Goal: Task Accomplishment & Management: Complete application form

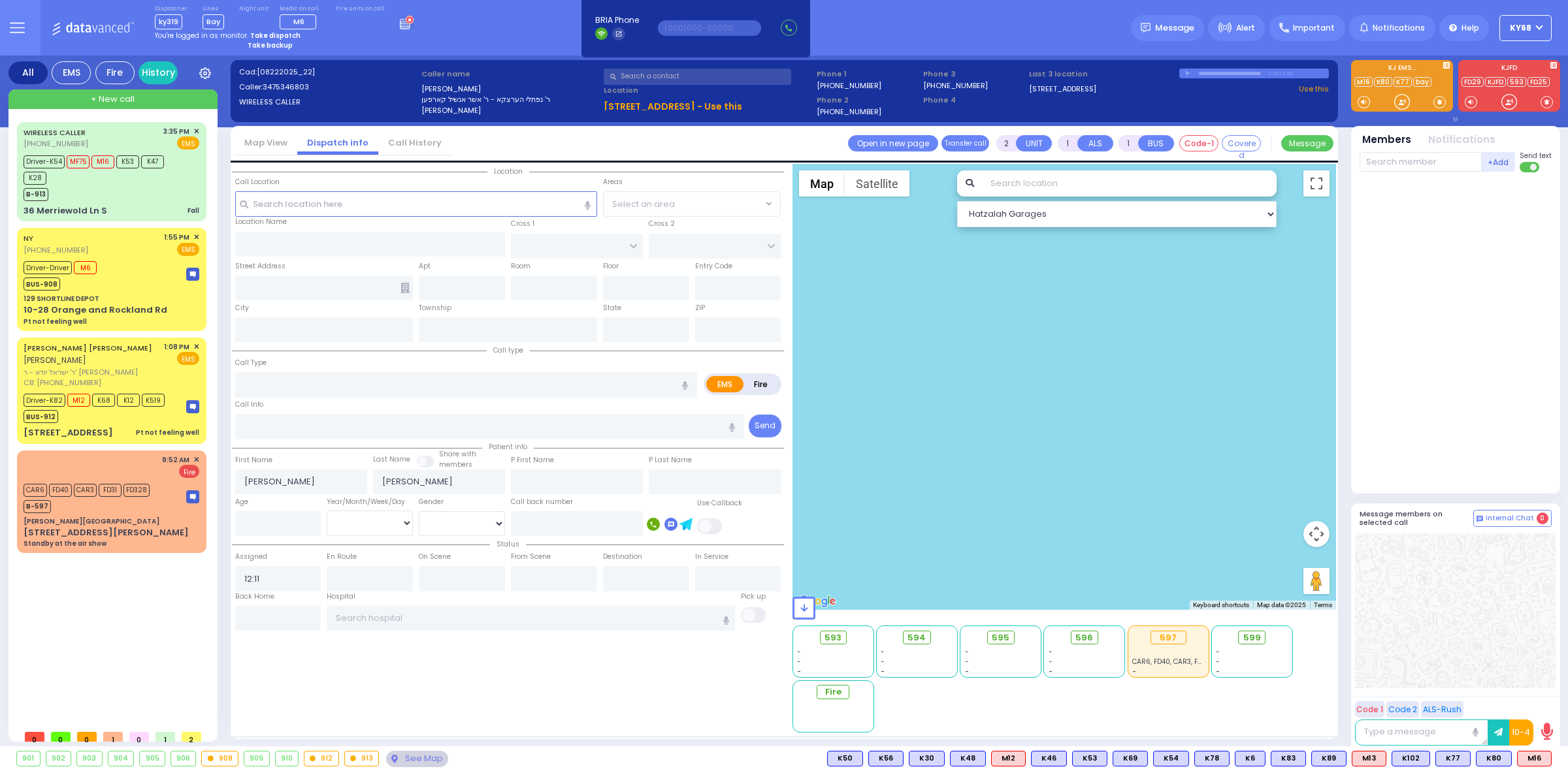
select select
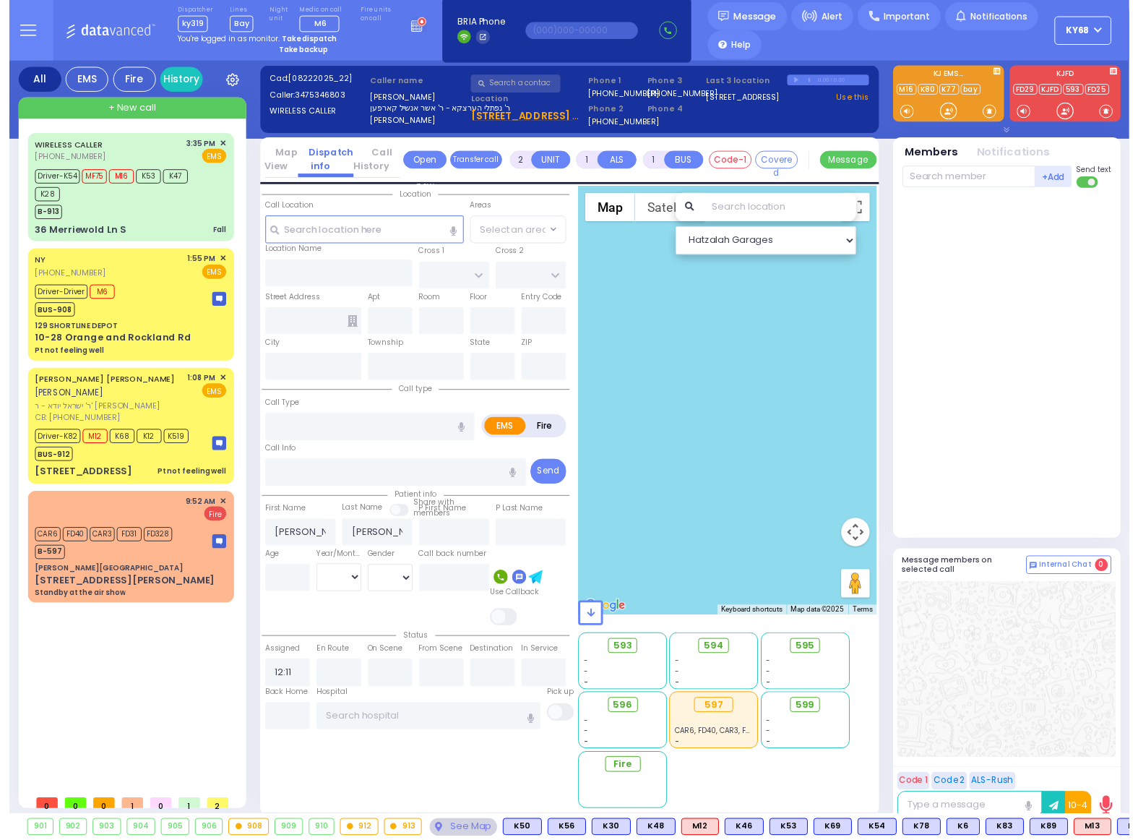
scroll to position [0, 369]
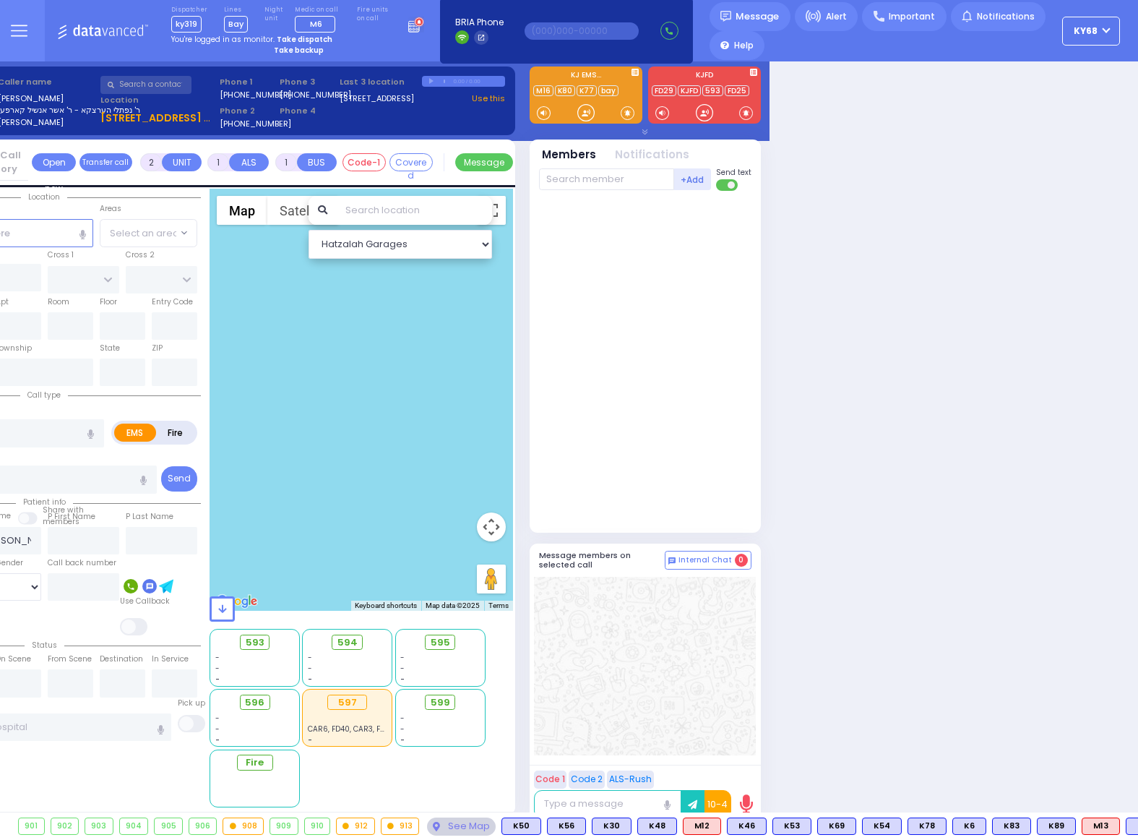
click at [1093, 34] on span "ky68" at bounding box center [1086, 31] width 24 height 13
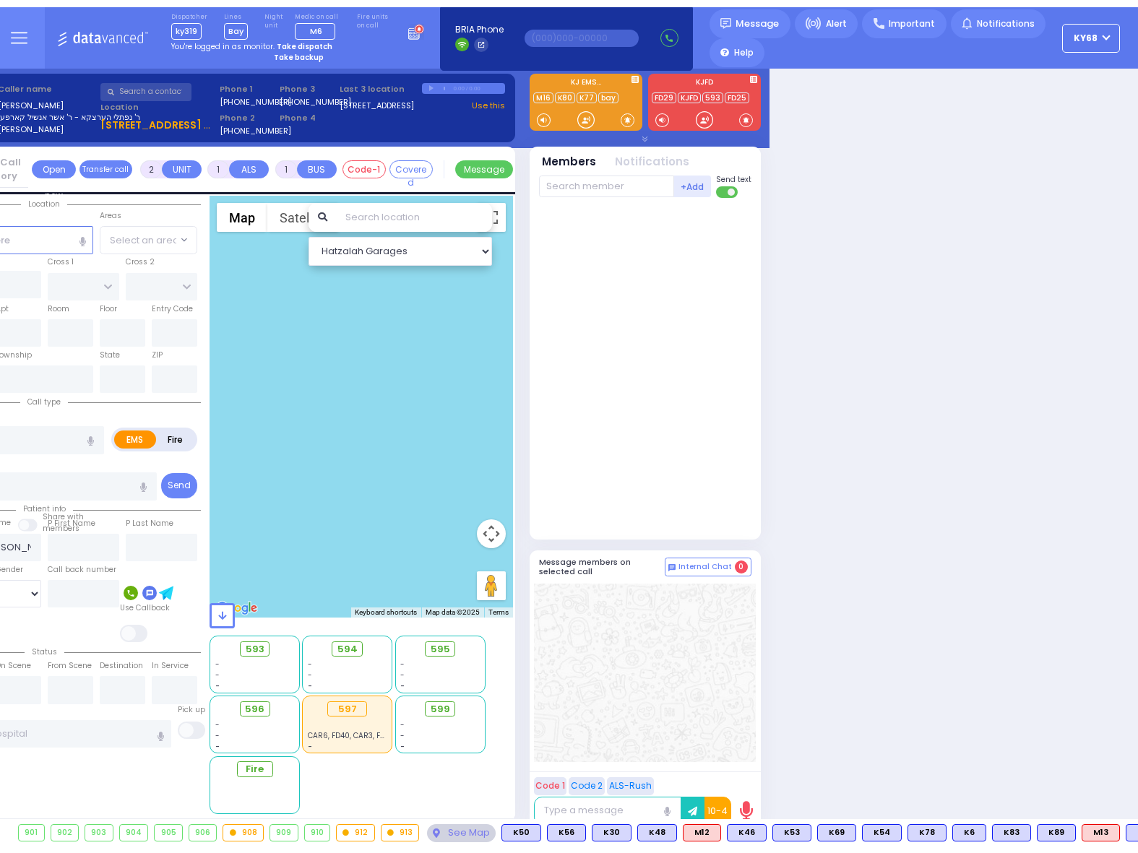
scroll to position [0, 0]
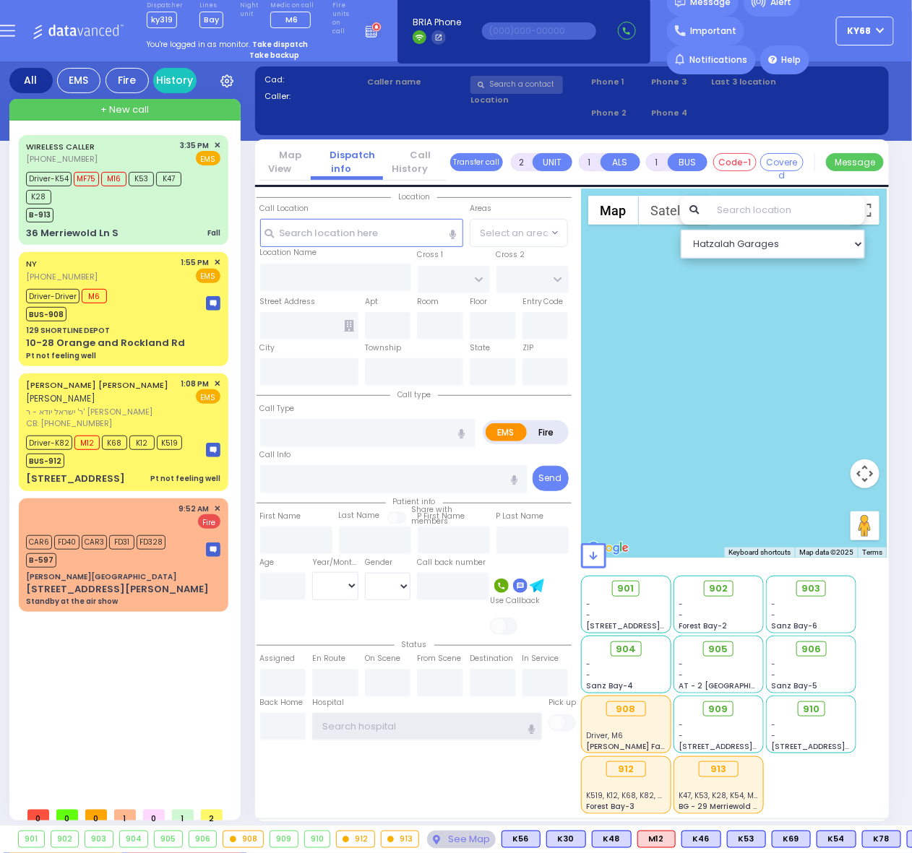
type input "ky68"
click at [98, 717] on div "WIRELESS CALLER [PHONE_NUMBER] 3:35 PM ✕ Driver-K54" at bounding box center [126, 468] width 215 height 666
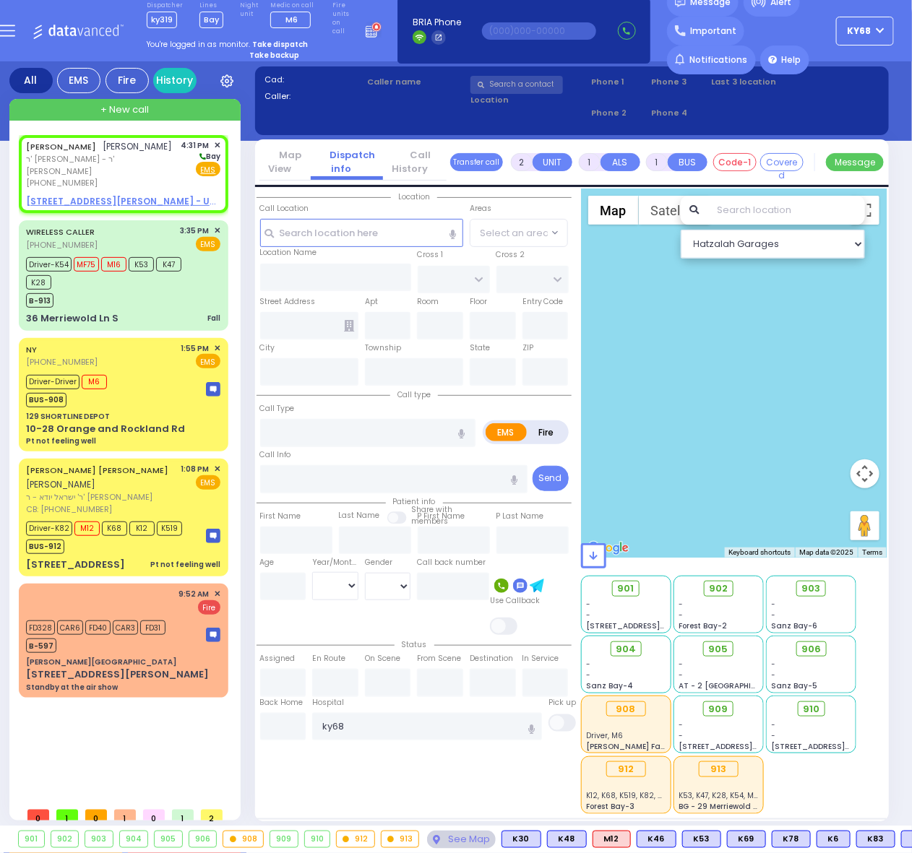
select select
radio input "true"
type input "[PERSON_NAME]"
select select
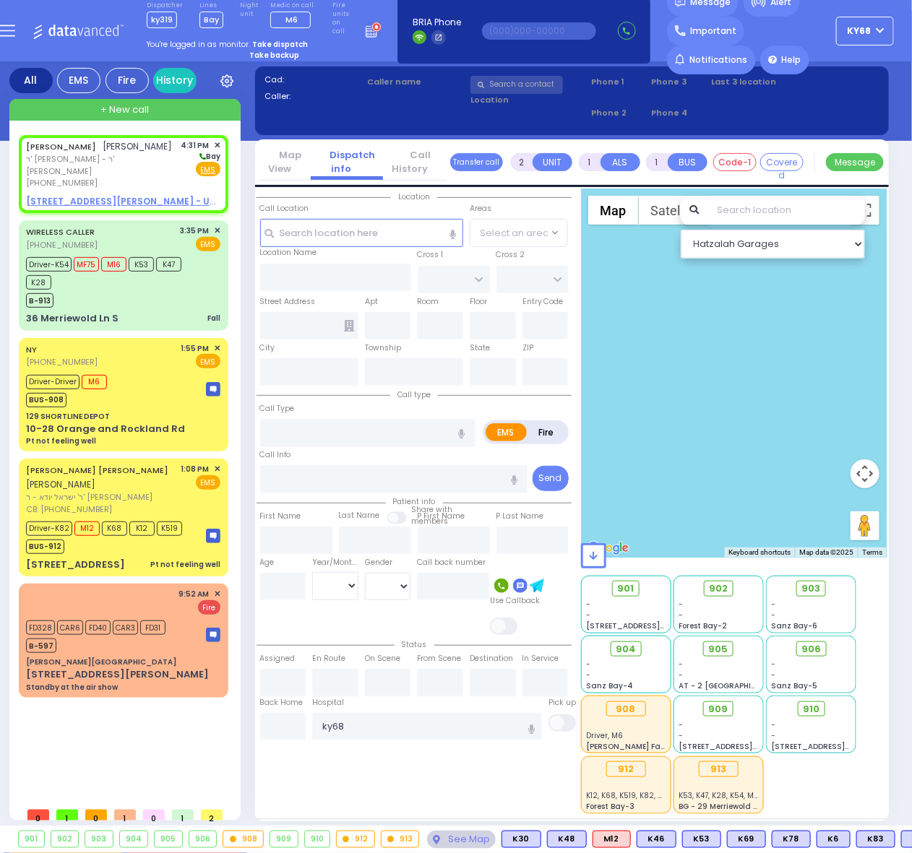
type input "16:31"
select select "Hatzalah Garages"
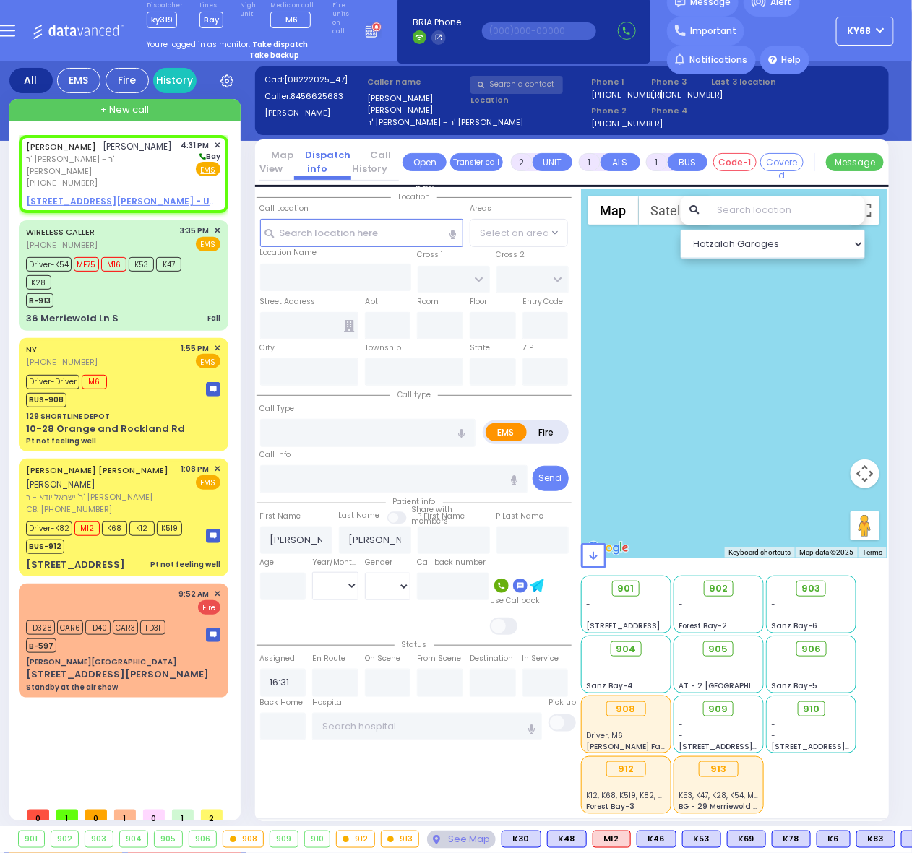
select select
radio input "true"
select select
select select "Hatzalah Garages"
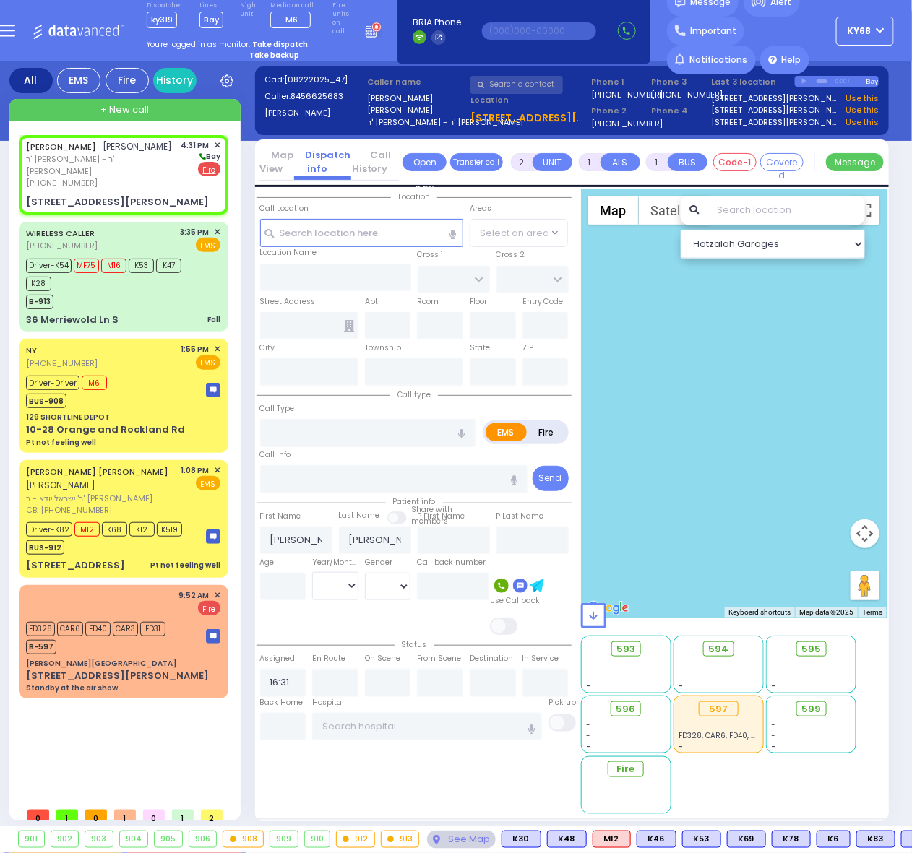
select select
radio input "false"
radio input "true"
select select
select select "Hatzalah Garages"
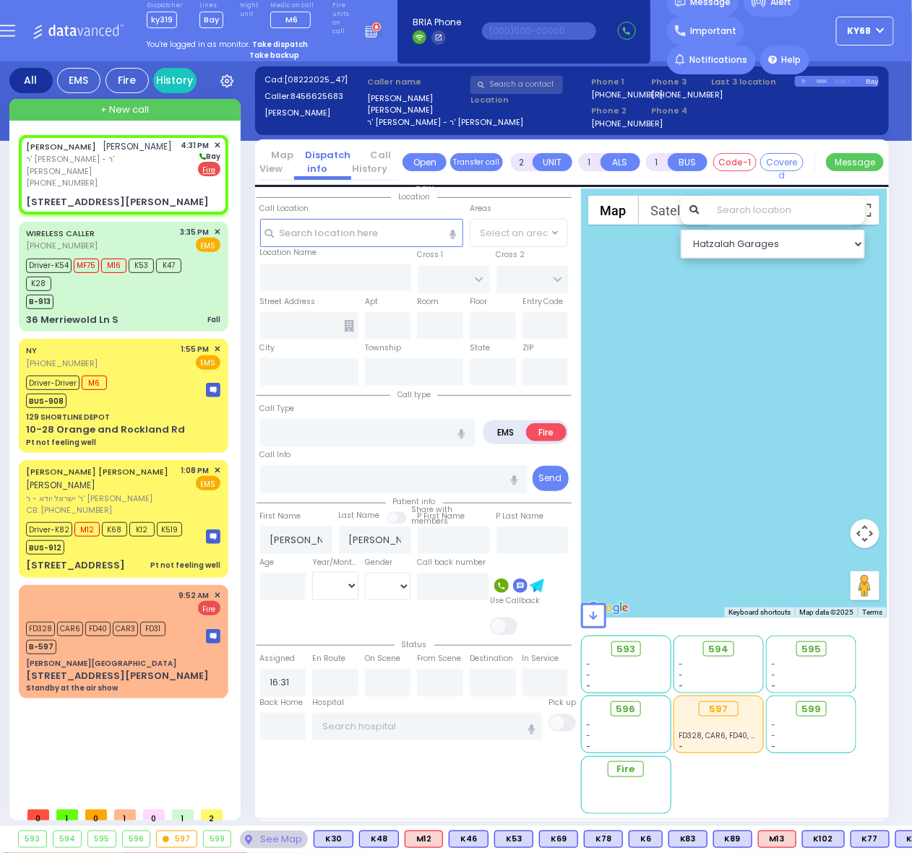
type input "FOREST RD"
type input "LIZENSK BLVD"
type input "[STREET_ADDRESS][PERSON_NAME]"
type input "301"
type input "Monroe"
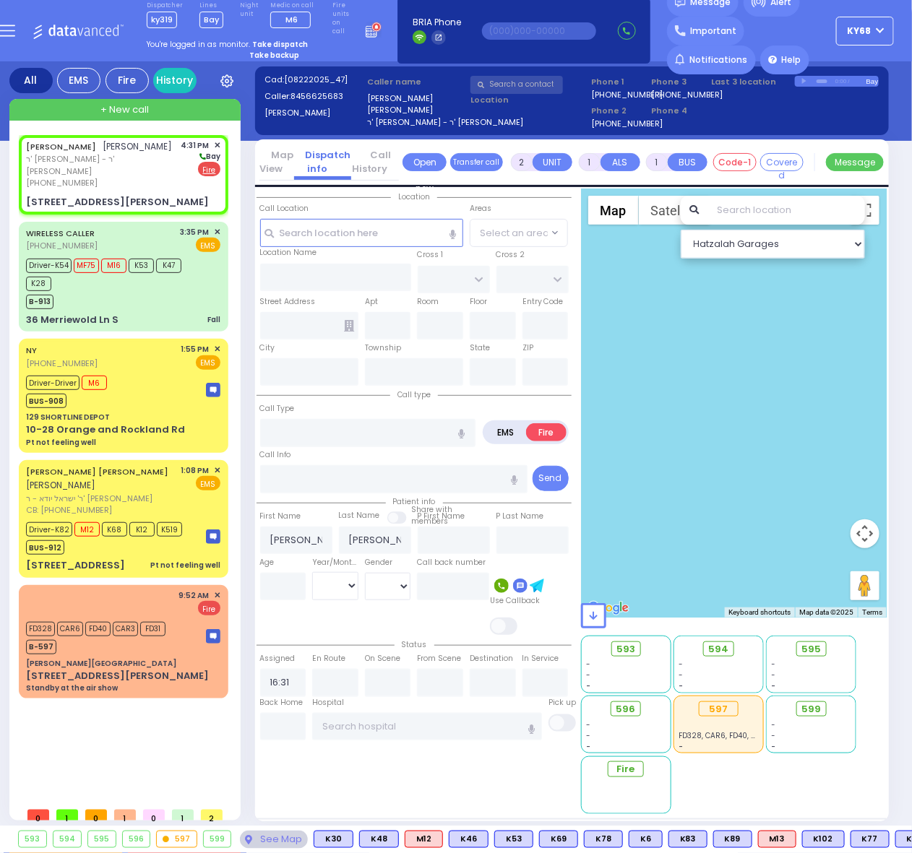
type input "[US_STATE]"
type input "10950"
select select "MONROE"
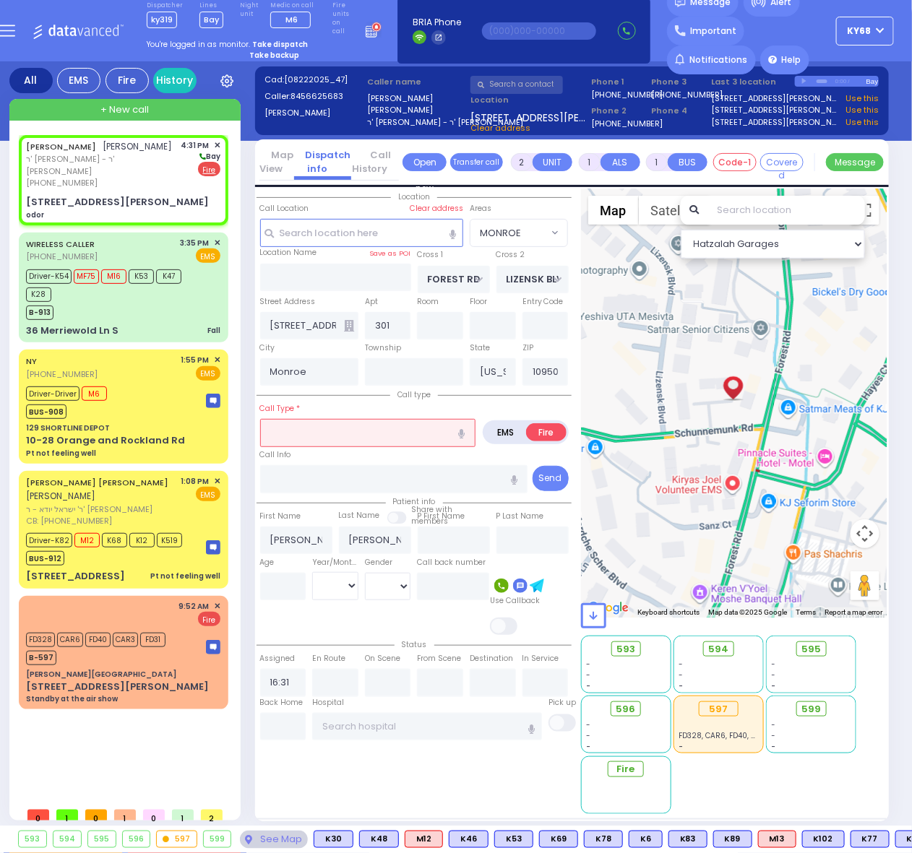
select select
type input "odor"
radio input "true"
select select
select select "Hatzalah Garages"
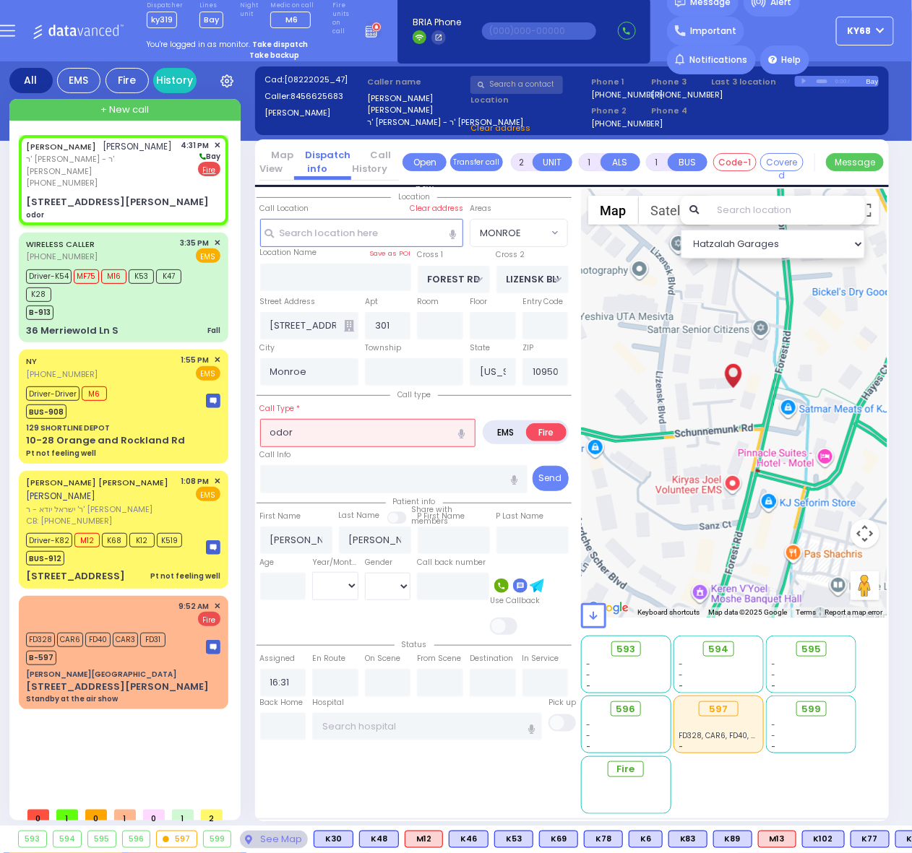
select select "MONROE"
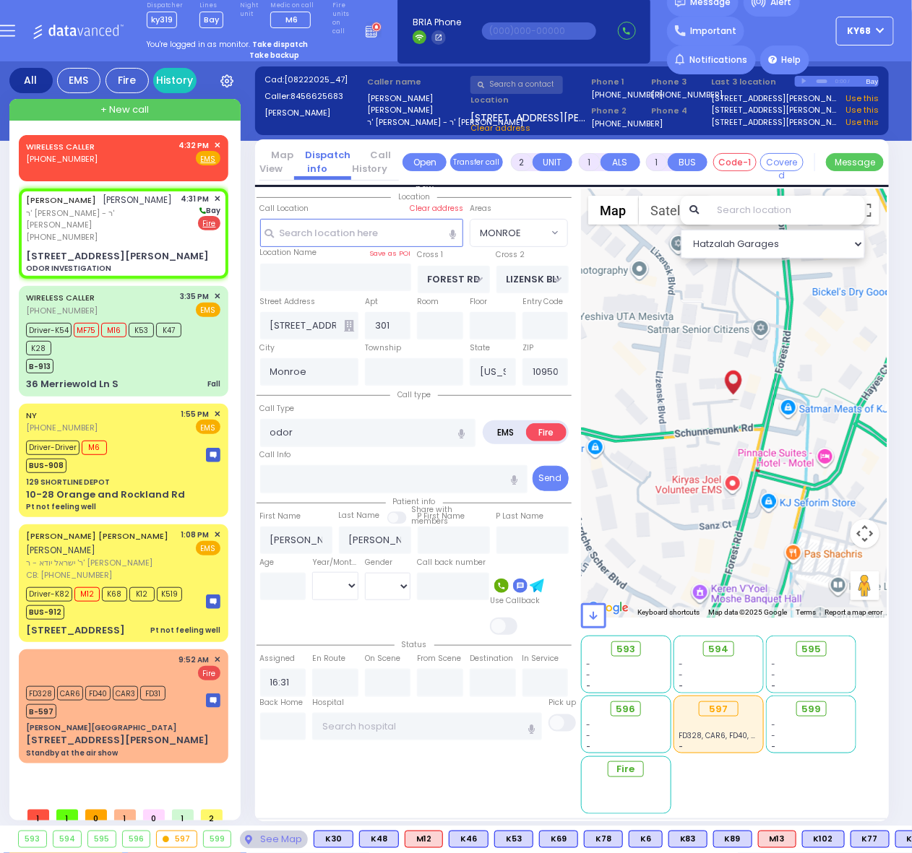
type input "0"
select select
type input "ODOR INVESTIGATION"
radio input "true"
select select
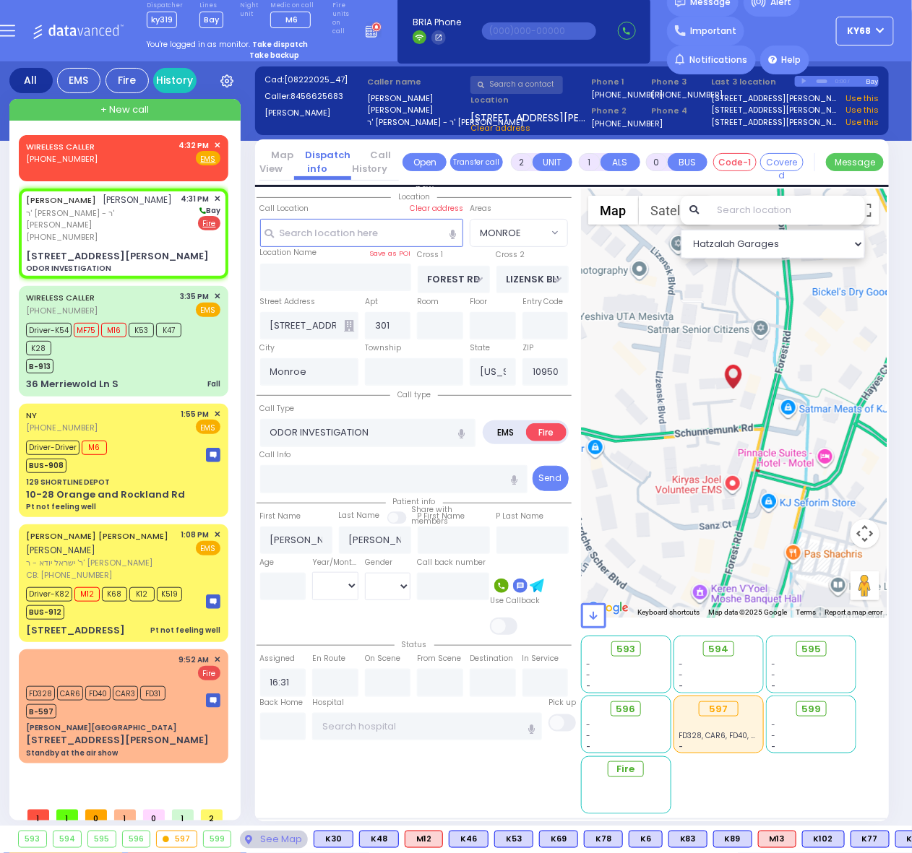
select select "Hatzalah Garages"
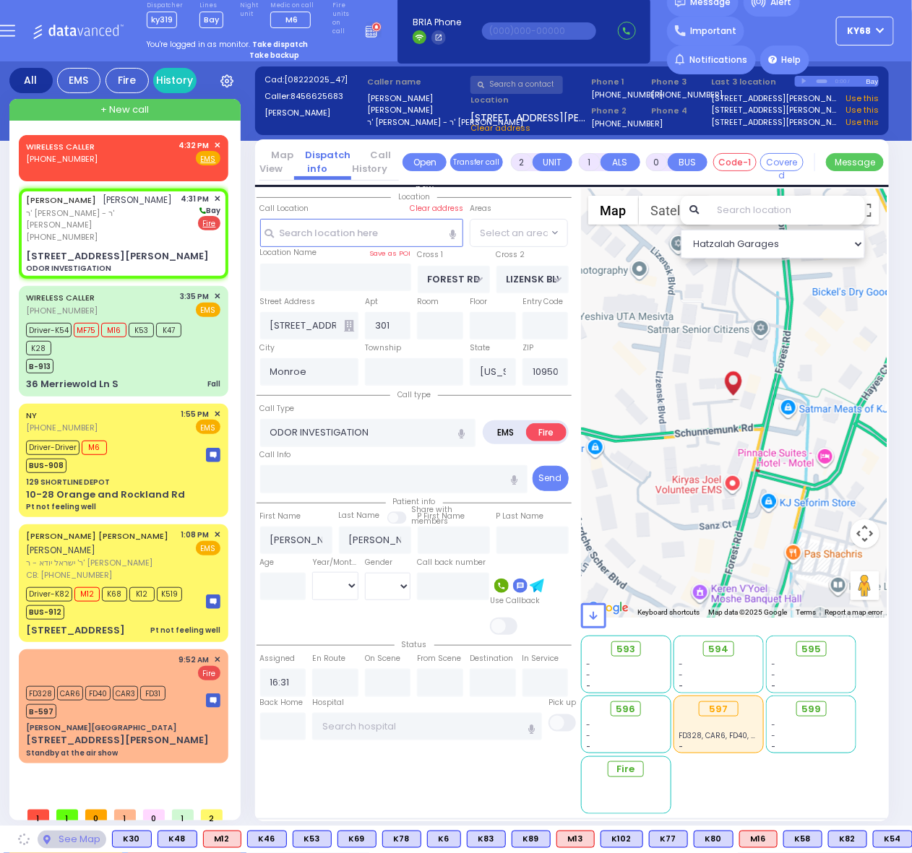
select select "MONROE"
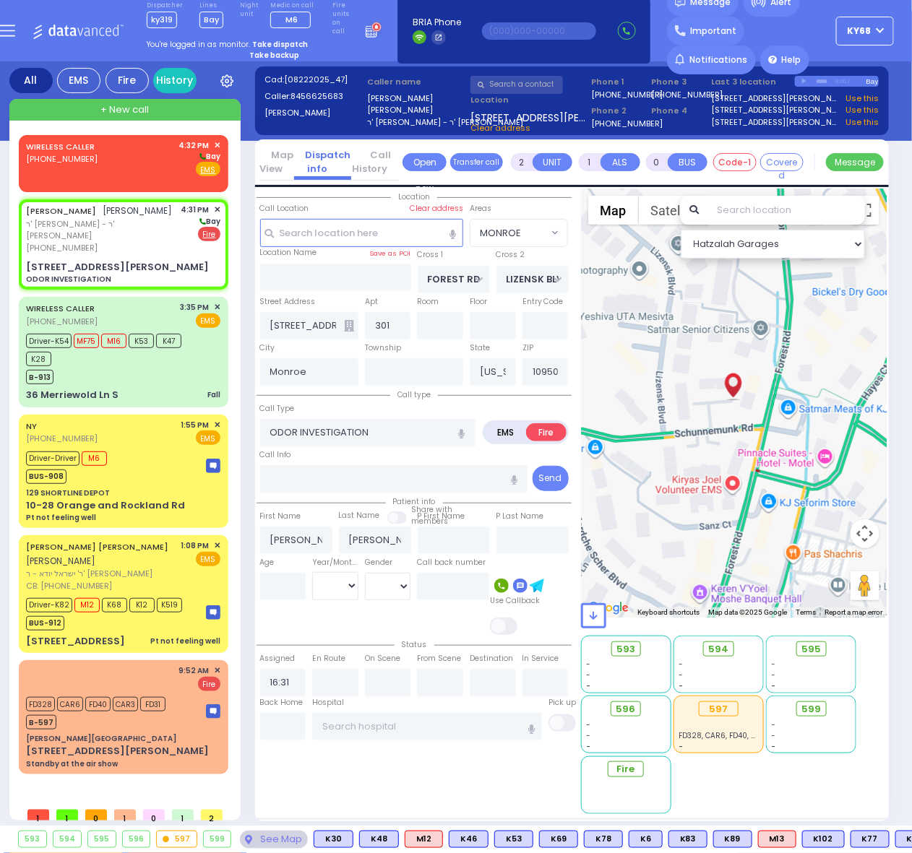
click at [284, 55] on strong "Take backup" at bounding box center [274, 55] width 50 height 11
select select "12"
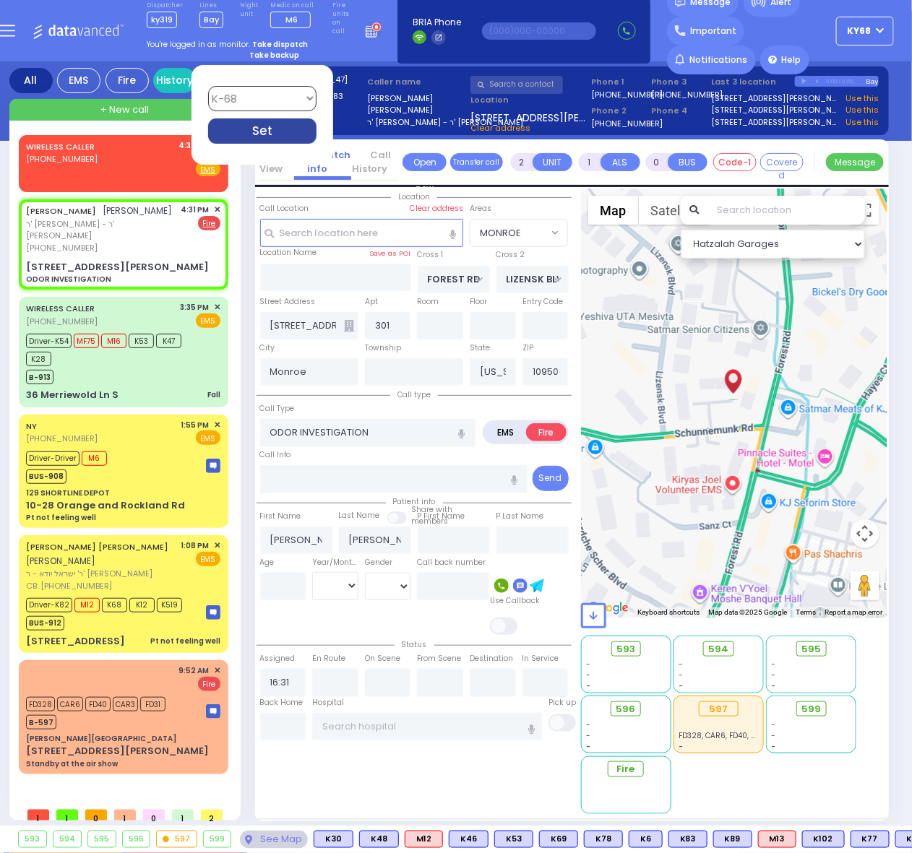
select select
radio input "true"
select select
select select "Hatzalah Garages"
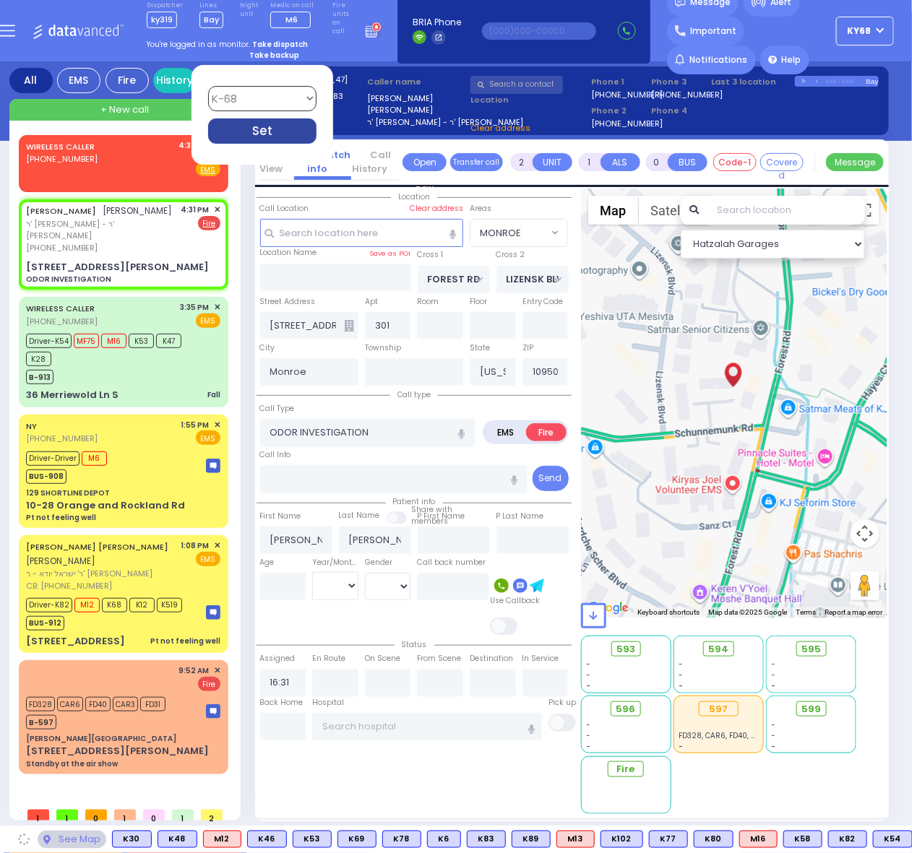
select select "MONROE"
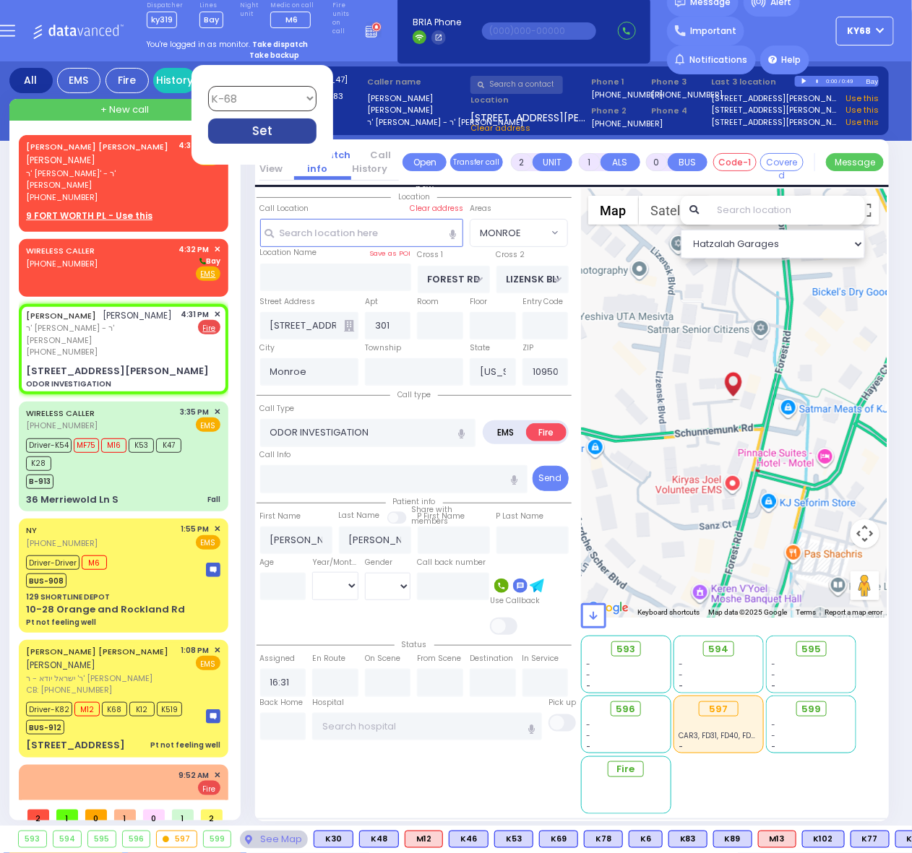
click at [265, 128] on div "Set" at bounding box center [262, 131] width 108 height 25
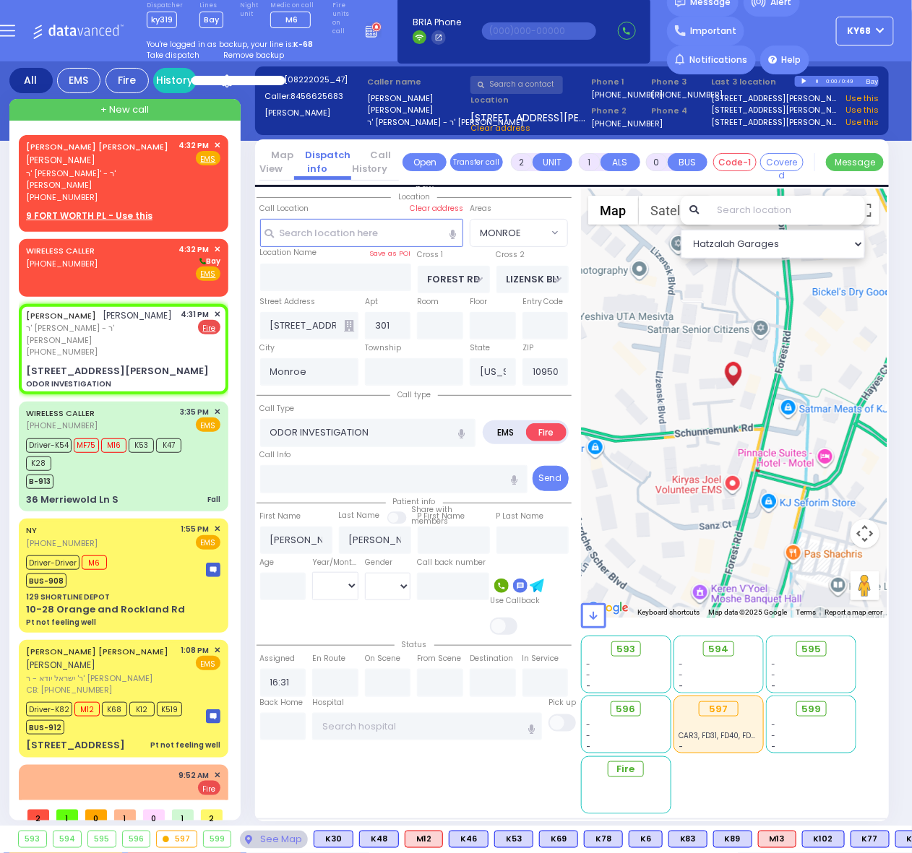
click at [648, 22] on div "Dispatcher ky319 shift has started. Are you ? Lines Bay" at bounding box center [456, 30] width 912 height 61
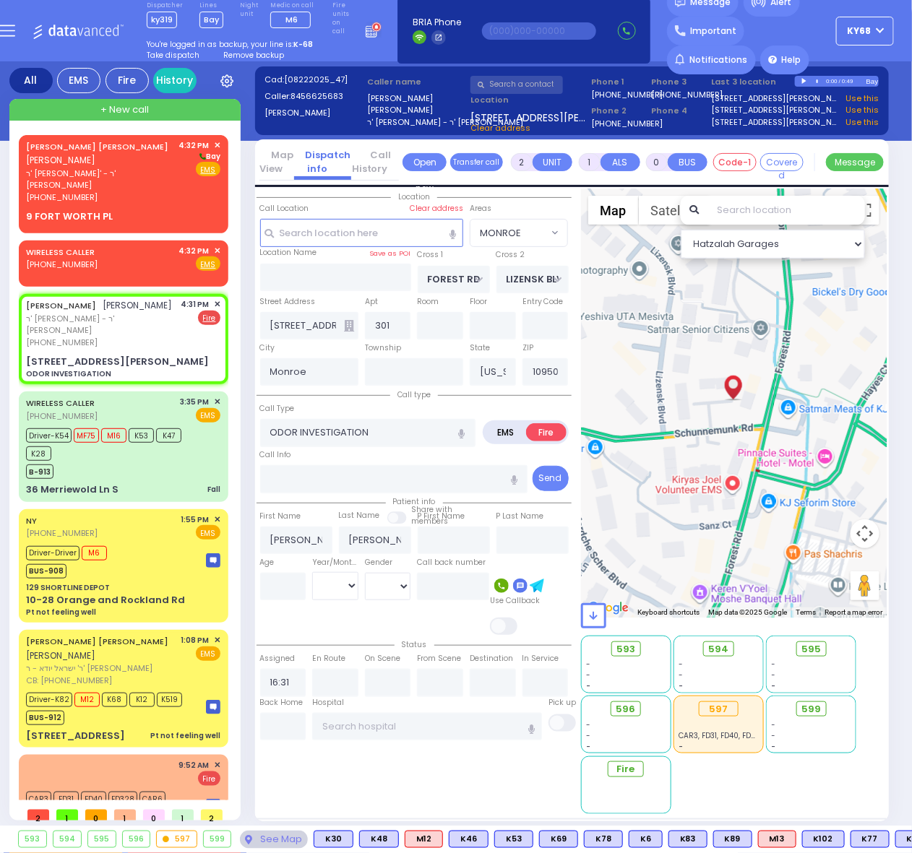
select select
radio input "true"
select select
select select "Hatzalah Garages"
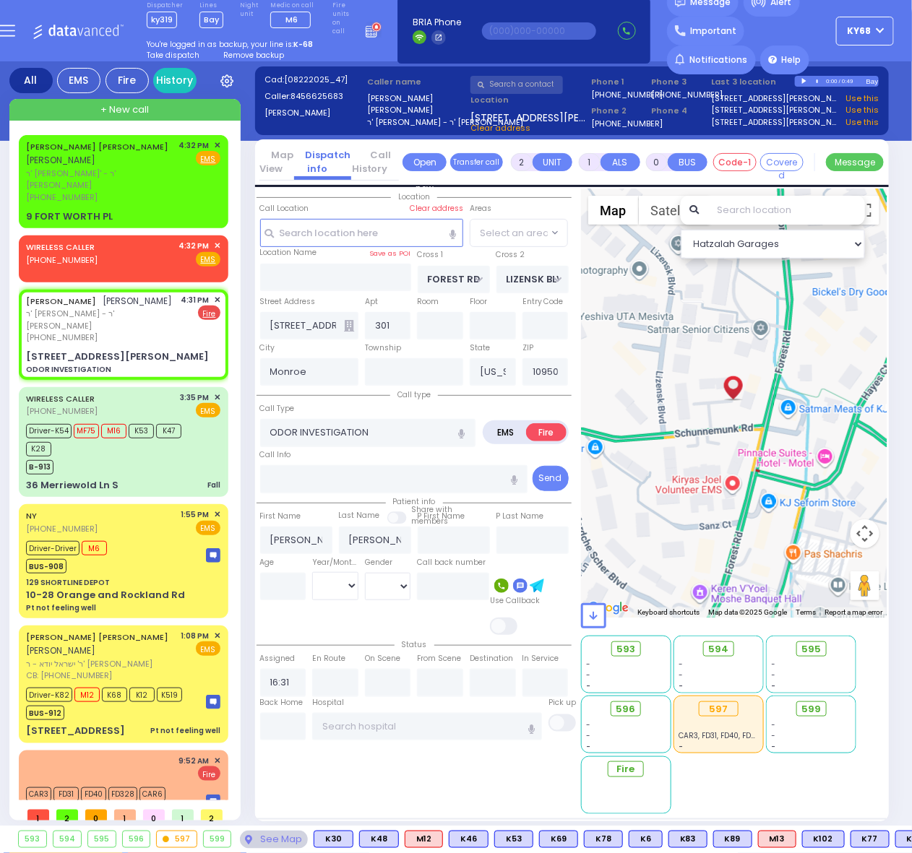
select select "MONROE"
click at [648, 22] on div "Dispatcher ky319 shift has started. Are you ? Lines Bay" at bounding box center [456, 30] width 912 height 61
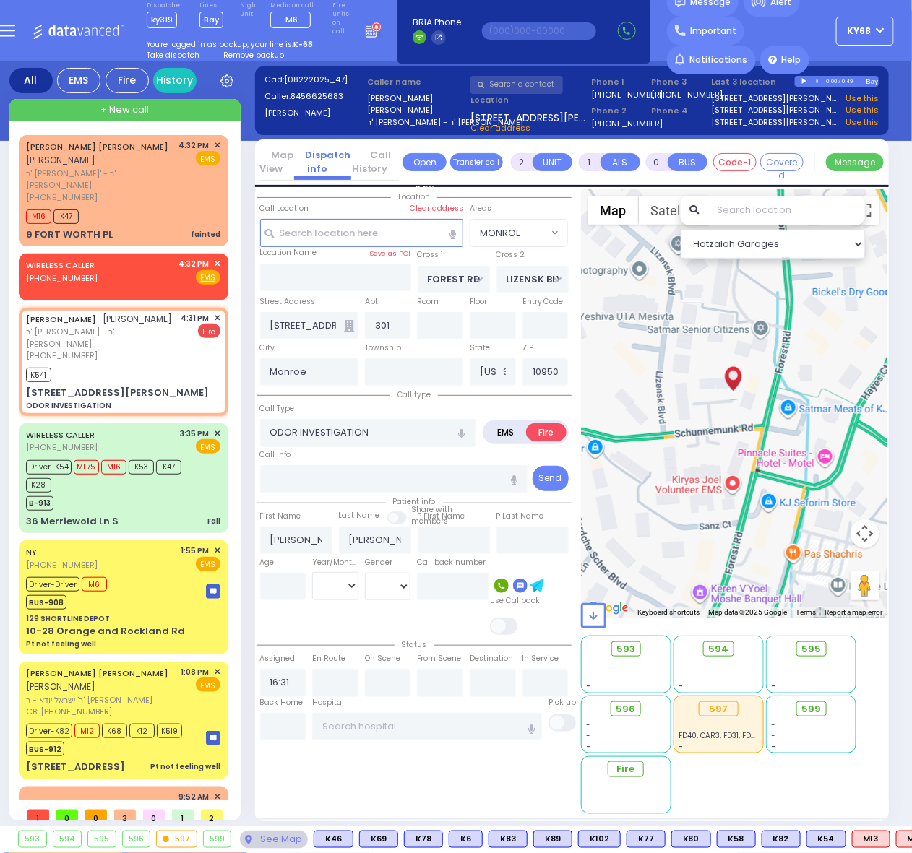
select select
radio input "true"
select select
type input "16:35"
select select "Hatzalah Garages"
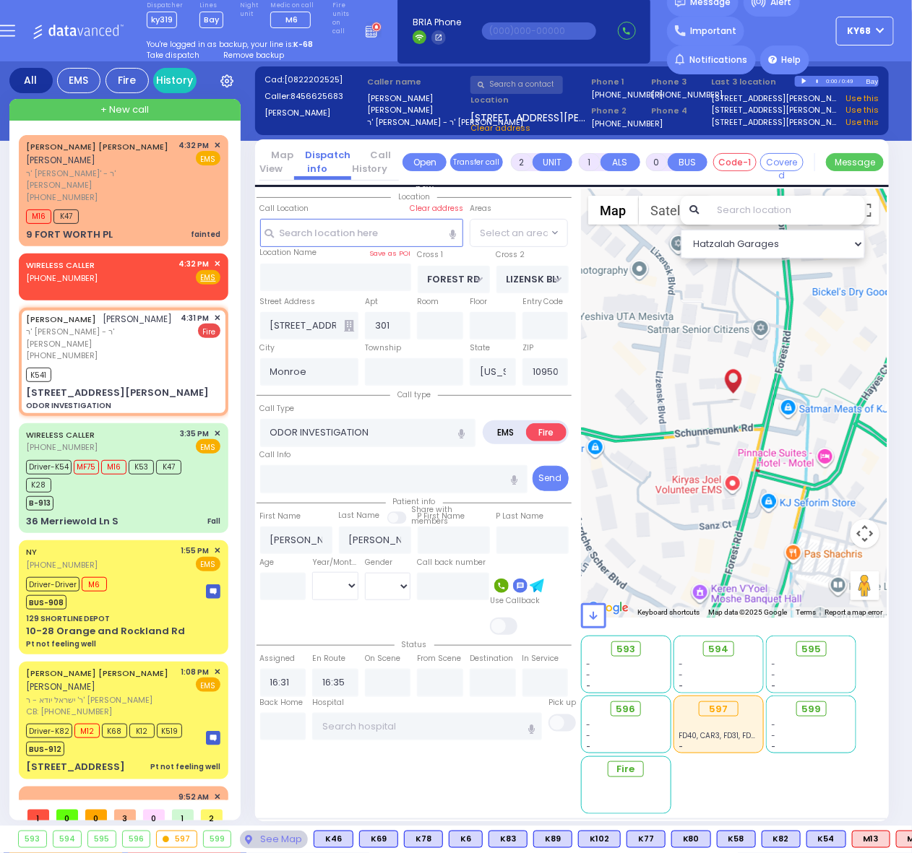
select select "MONROE"
select select
radio input "true"
select select
select select "Hatzalah Garages"
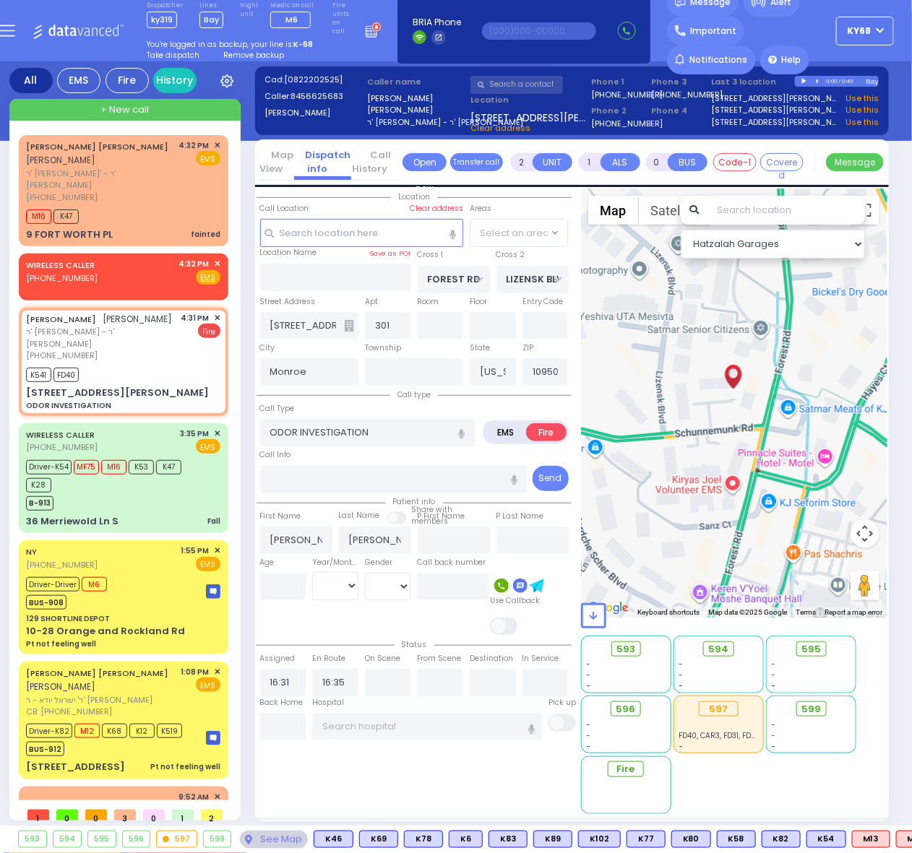
select select "MONROE"
select select
radio input "true"
select select
select select "Hatzalah Garages"
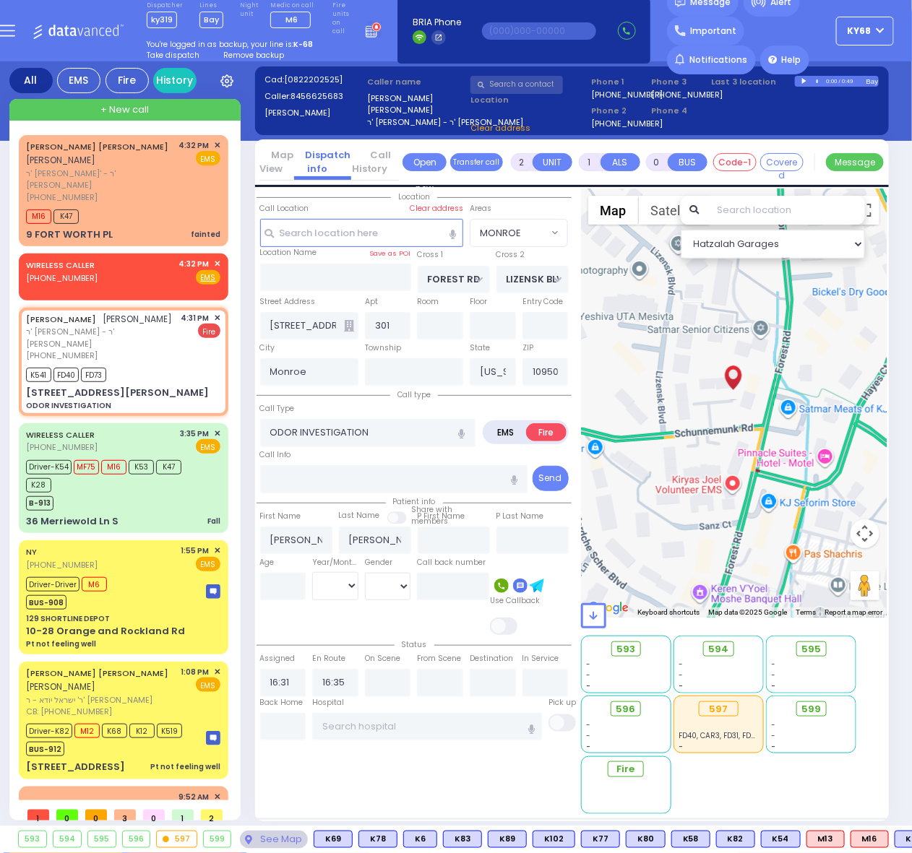
select select
radio input "true"
select select
select select "Hatzalah Garages"
select select "MONROE"
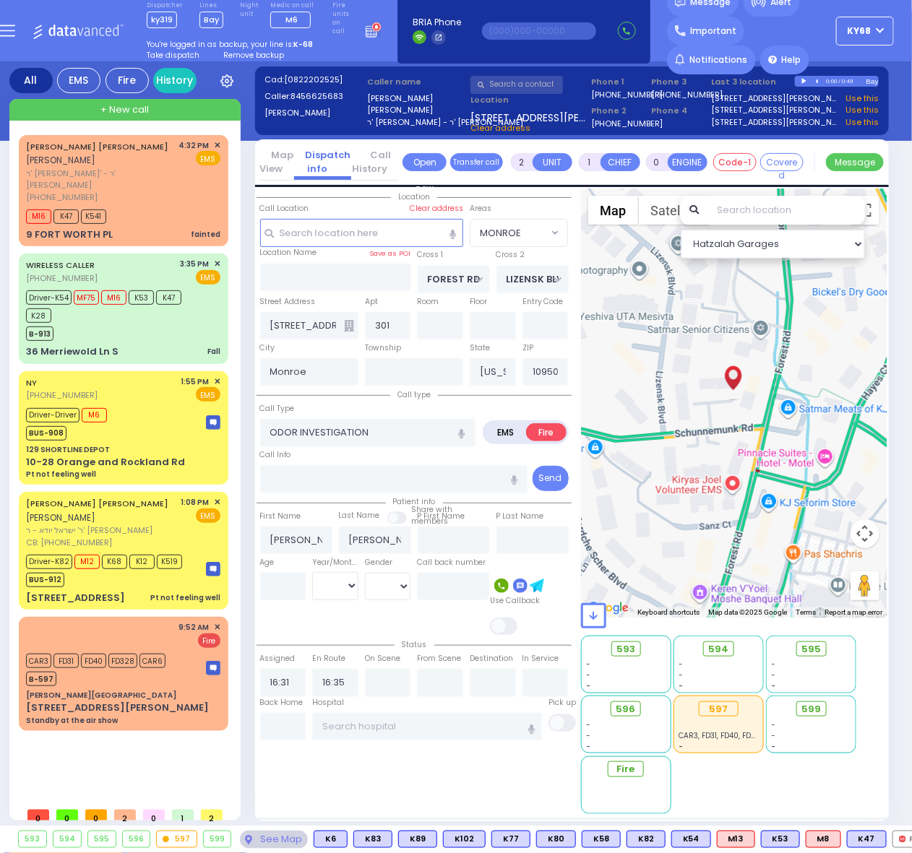
click at [261, 55] on span "Remove backup" at bounding box center [253, 55] width 61 height 11
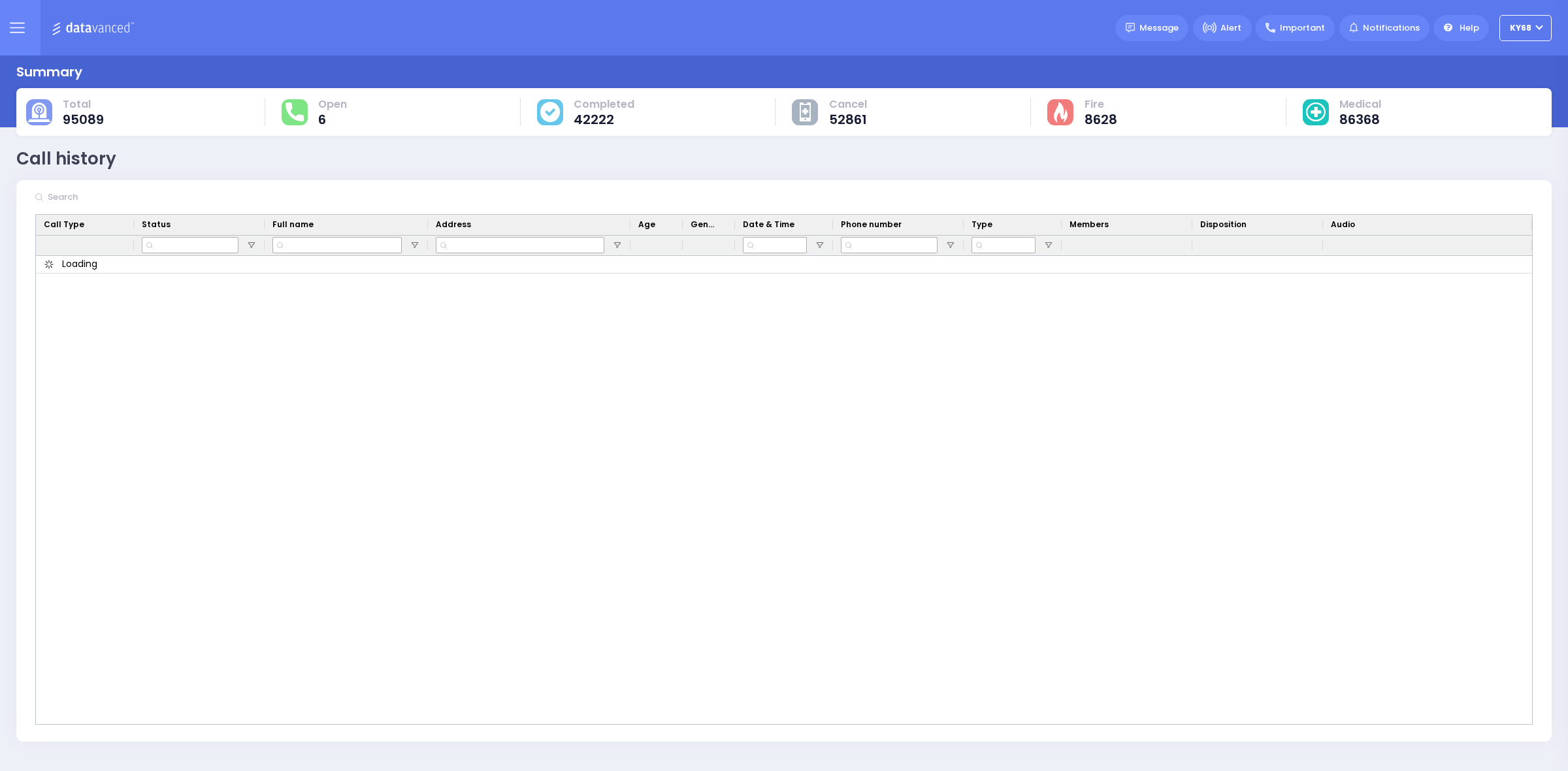
click at [137, 208] on input "text" at bounding box center [141, 197] width 196 height 24
paste input "11 MERON"
type input "11 MERON"
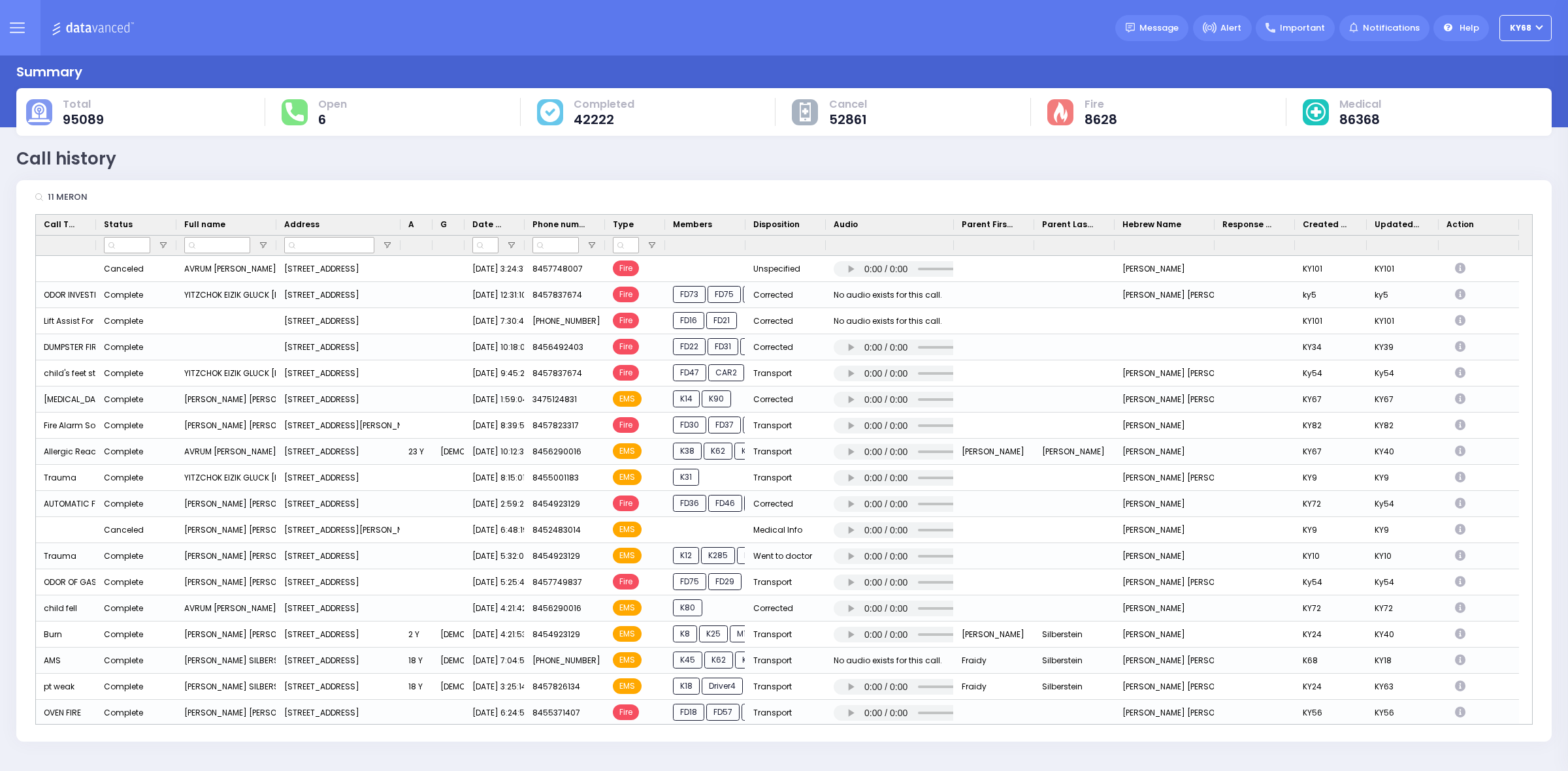
click at [232, 187] on input "11 MERON" at bounding box center [141, 197] width 196 height 24
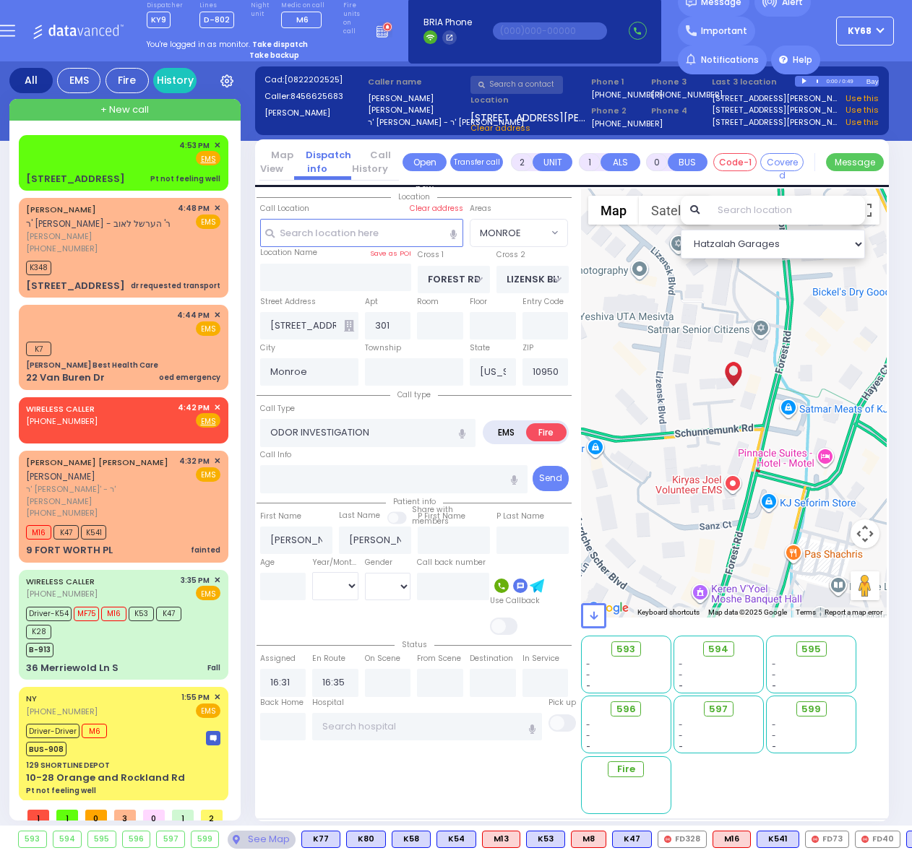
select select "MONROE"
select select
